Goal: Use online tool/utility: Utilize a website feature to perform a specific function

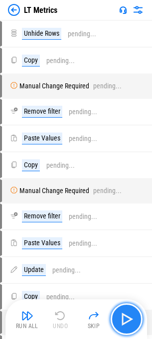
click at [119, 317] on img "button" at bounding box center [126, 319] width 16 height 16
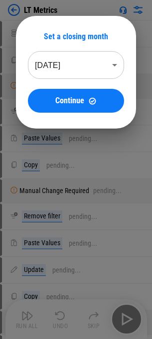
click at [85, 73] on body "LT Metrics Unhide Rows pending... Copy pending... Manual Change Required pendin…" at bounding box center [76, 169] width 152 height 339
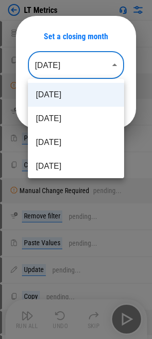
click at [83, 24] on div at bounding box center [76, 169] width 152 height 339
